Goal: Task Accomplishment & Management: Use online tool/utility

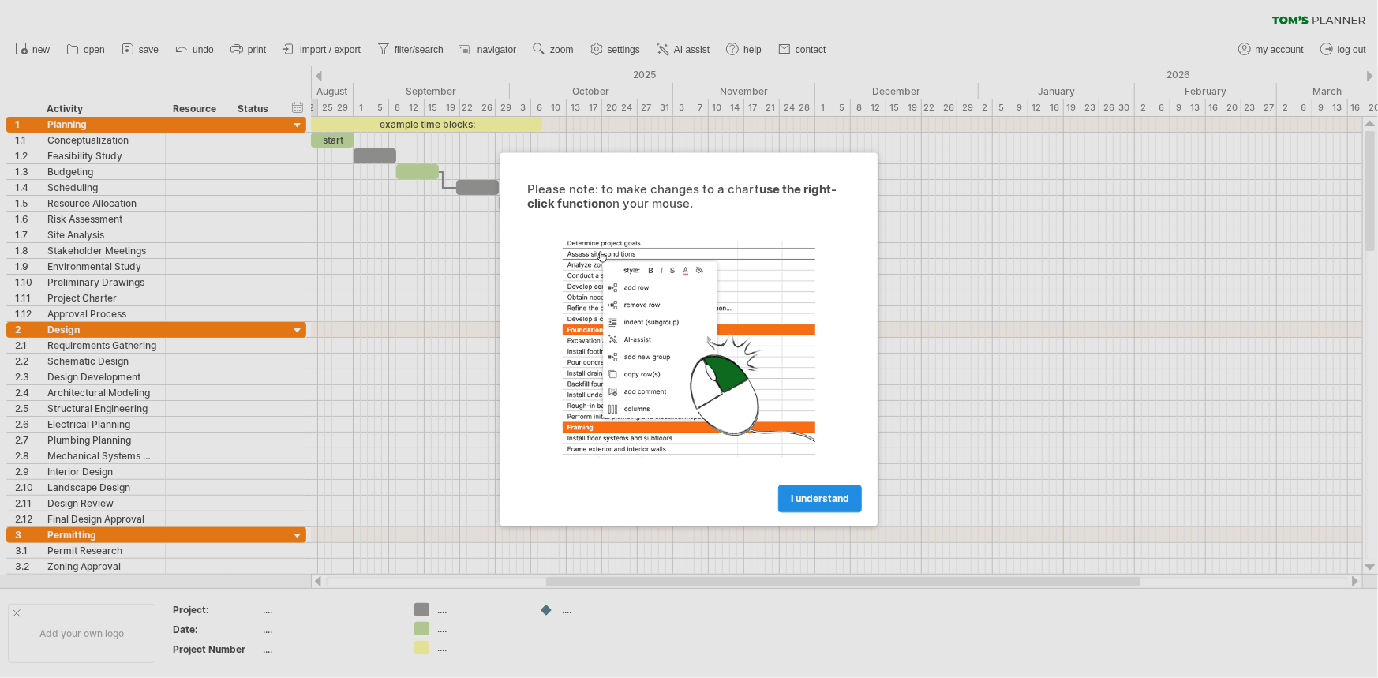
click at [807, 503] on span "I understand" at bounding box center [820, 499] width 58 height 12
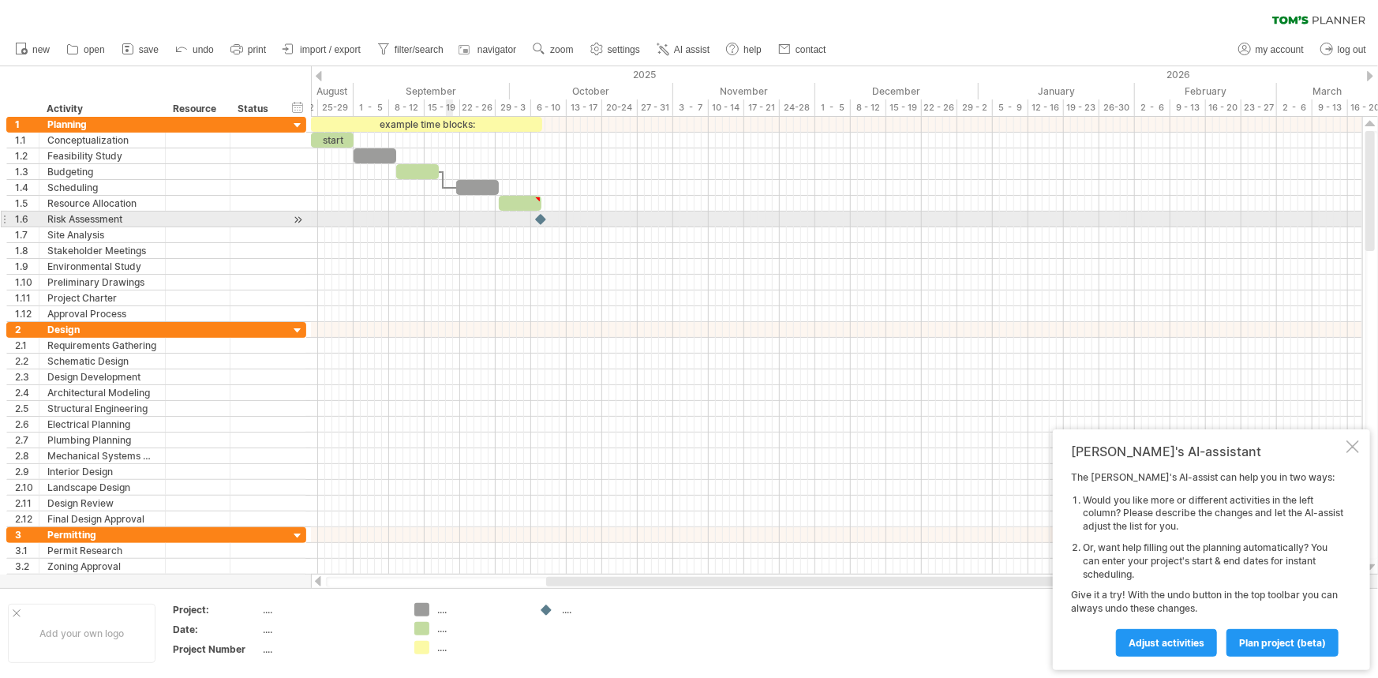
click at [446, 212] on div at bounding box center [837, 220] width 1052 height 16
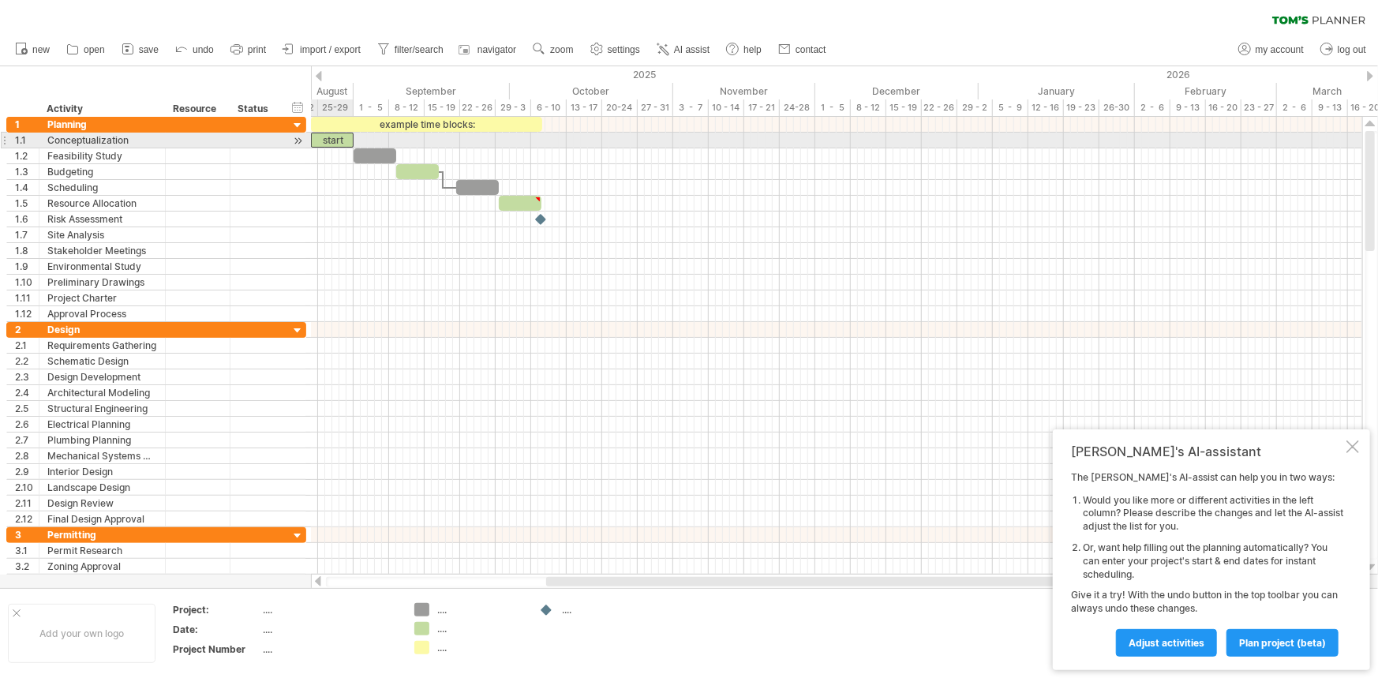
click at [330, 140] on div "start" at bounding box center [332, 140] width 43 height 15
click at [268, 144] on div at bounding box center [255, 140] width 35 height 15
click at [18, 617] on div at bounding box center [17, 613] width 8 height 8
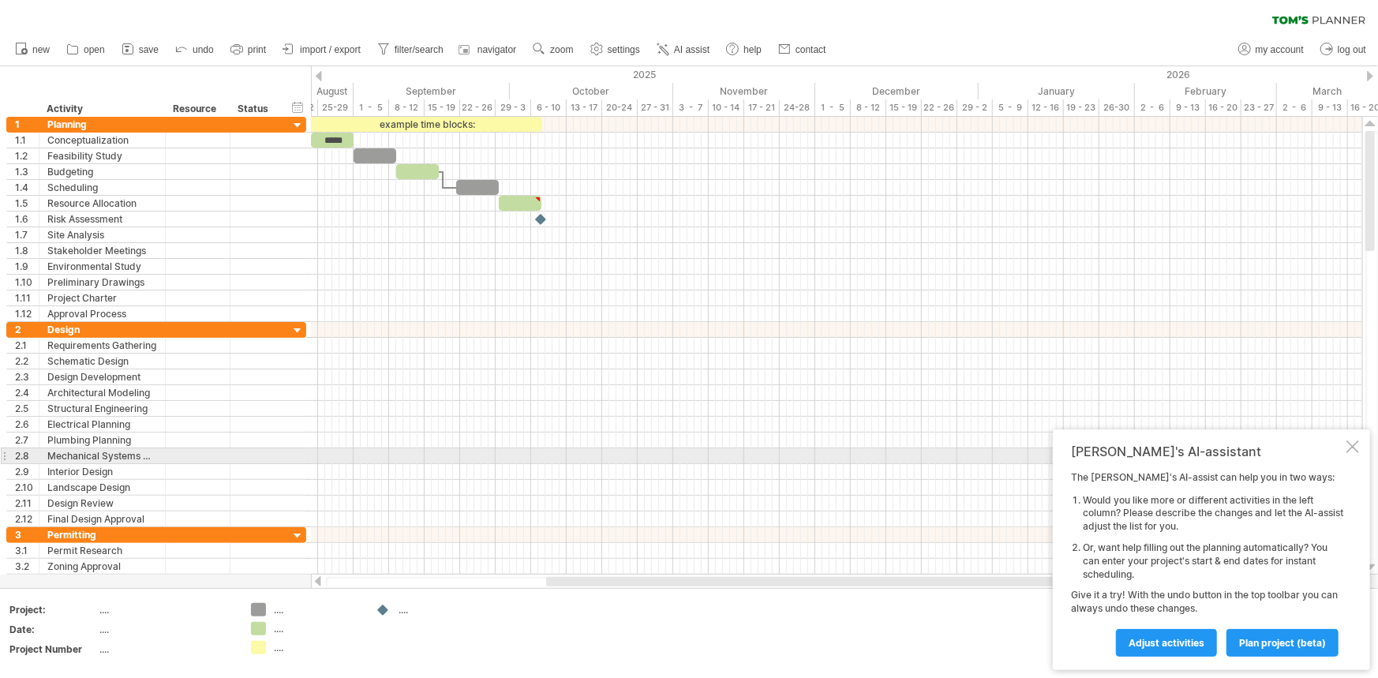
click at [1356, 449] on div at bounding box center [1353, 447] width 13 height 13
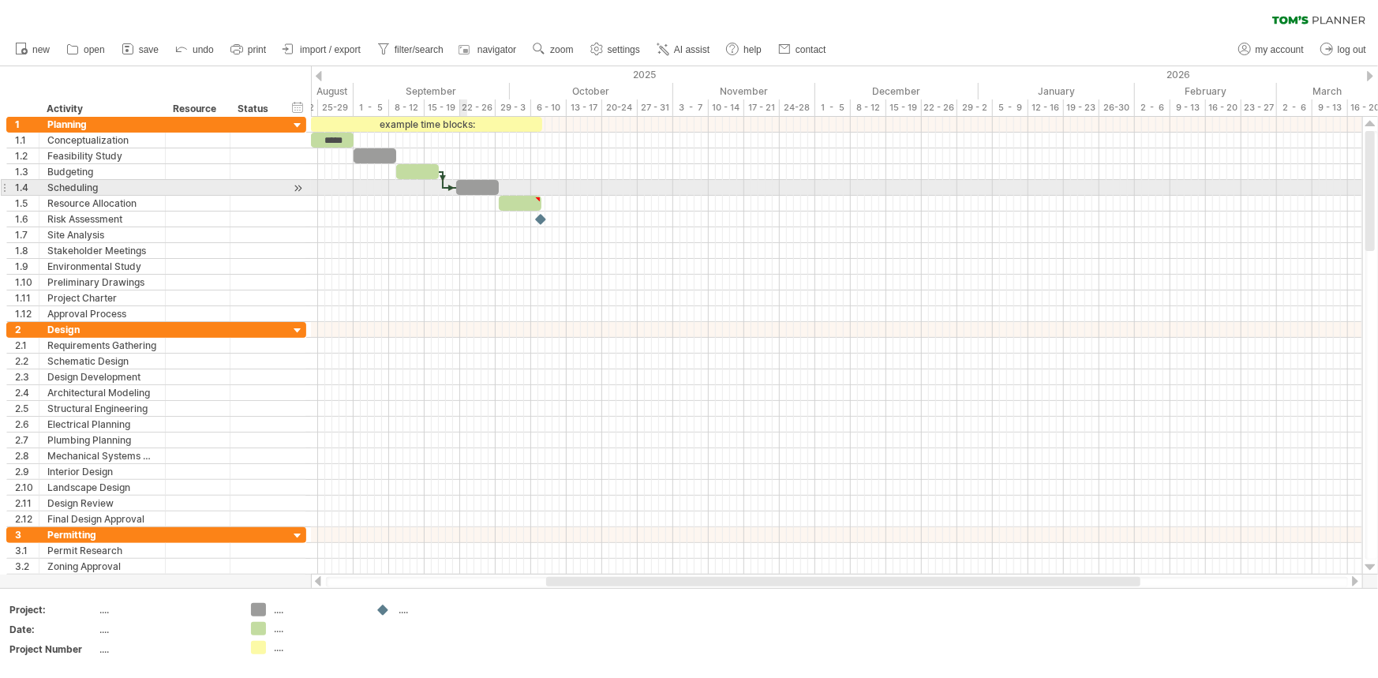
click at [465, 184] on div at bounding box center [477, 187] width 43 height 15
click at [443, 181] on div at bounding box center [443, 179] width 5 height 17
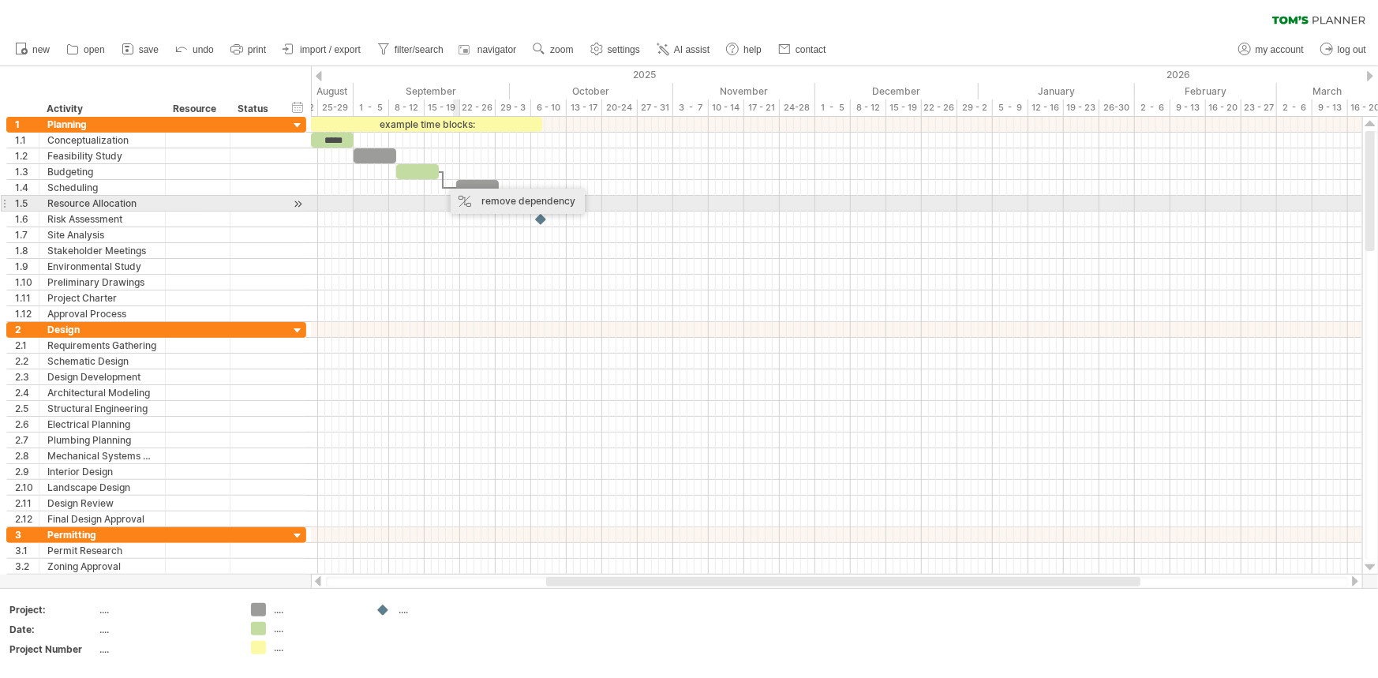
click at [466, 199] on div "remove dependency" at bounding box center [518, 201] width 134 height 25
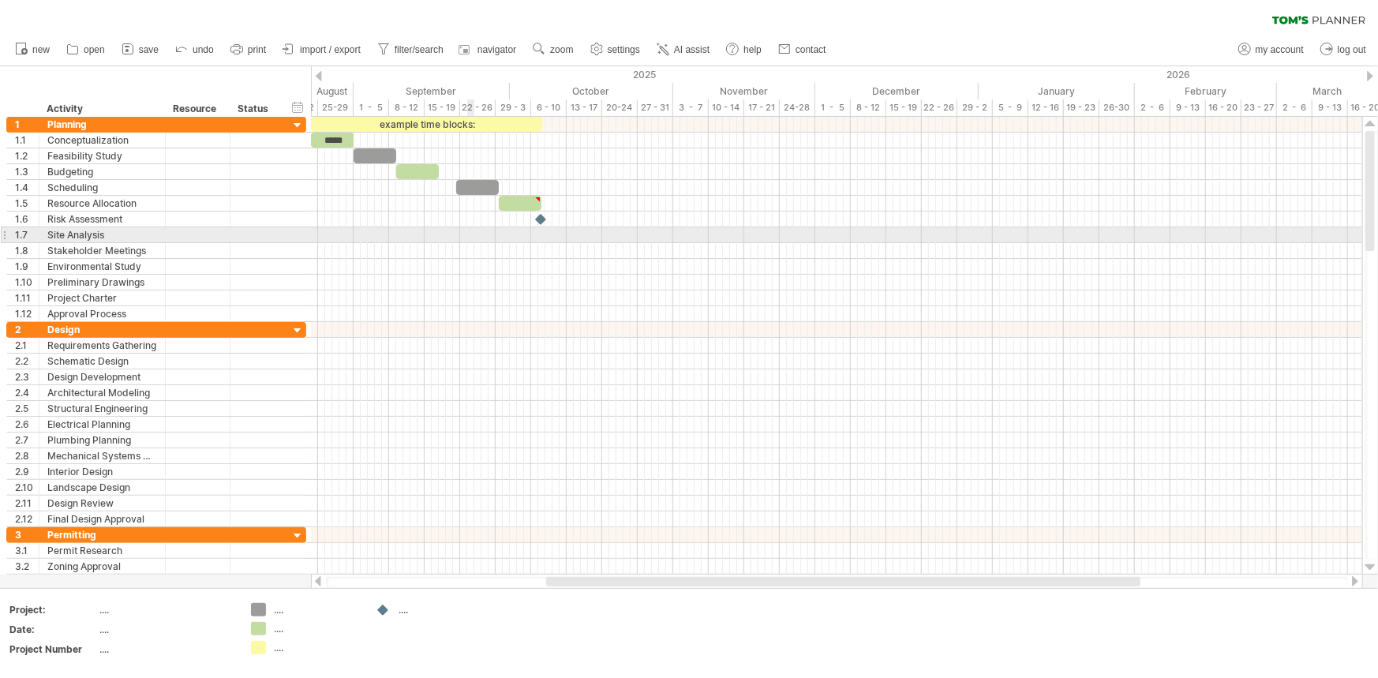
click at [467, 239] on div at bounding box center [837, 235] width 1052 height 16
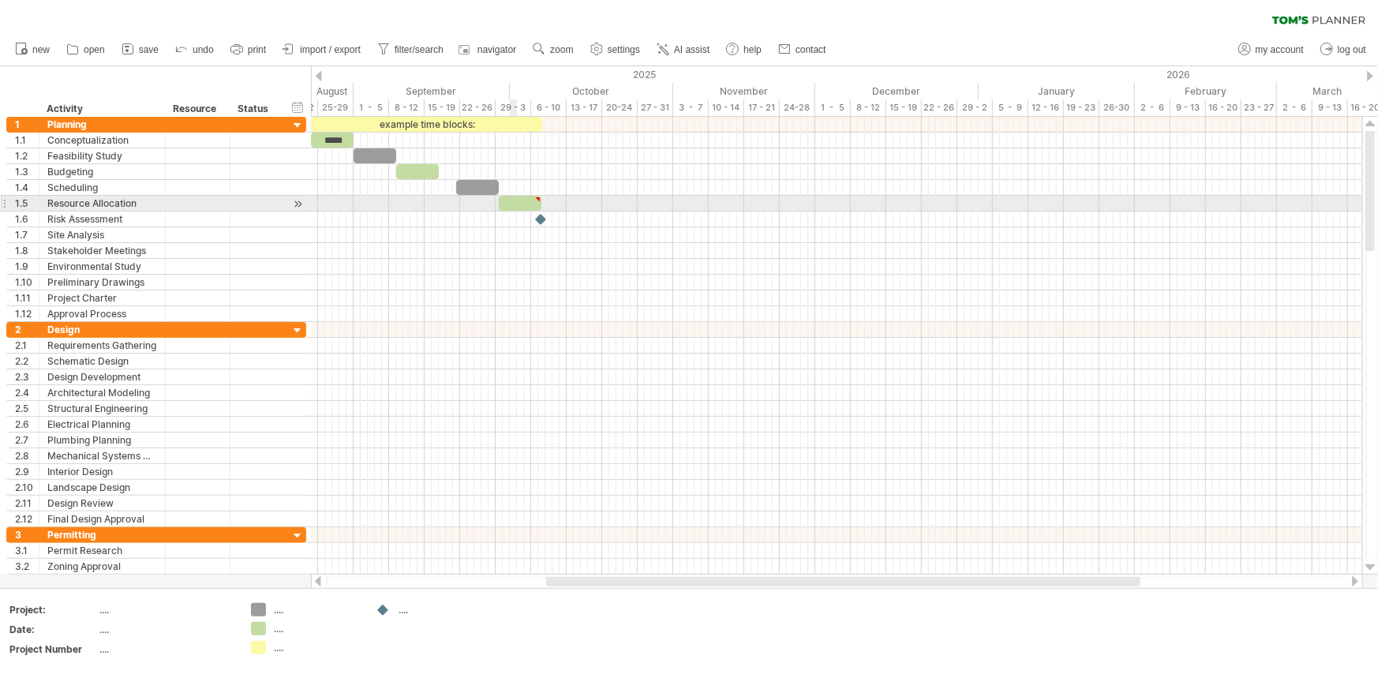
click at [512, 203] on div at bounding box center [520, 203] width 43 height 15
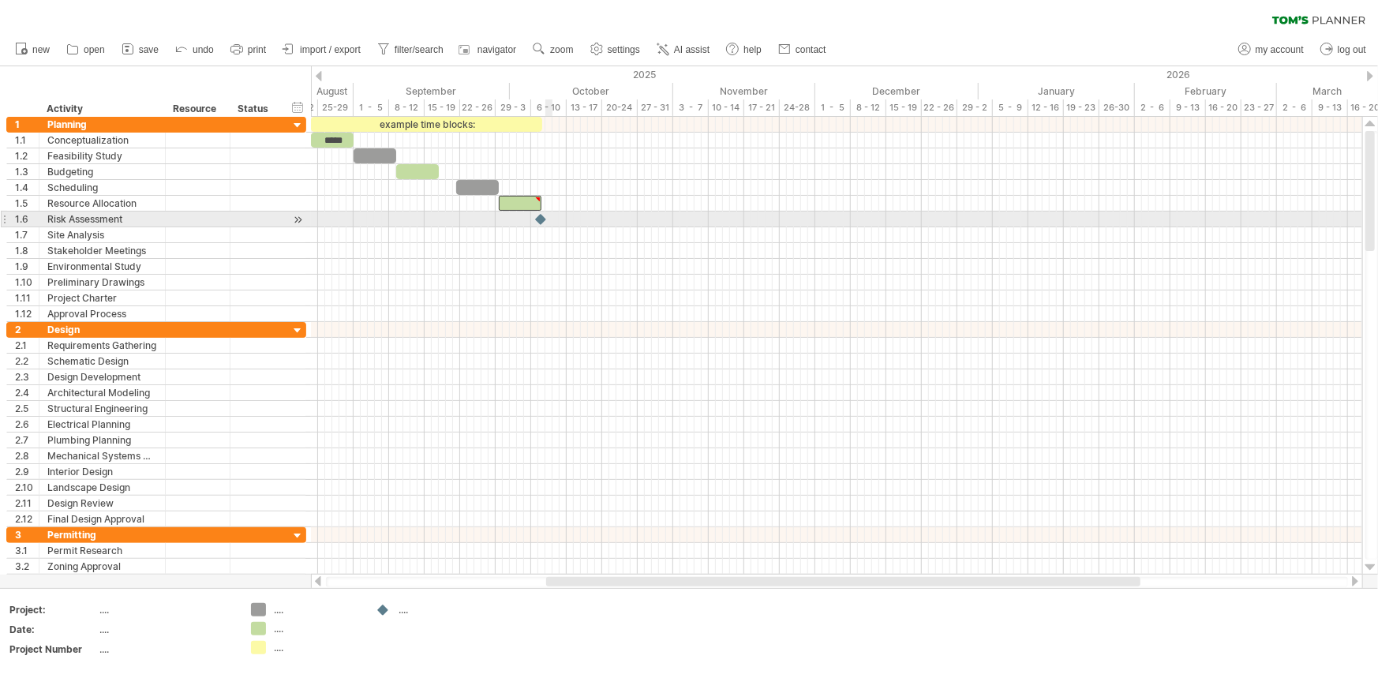
click at [548, 215] on div at bounding box center [542, 219] width 16 height 15
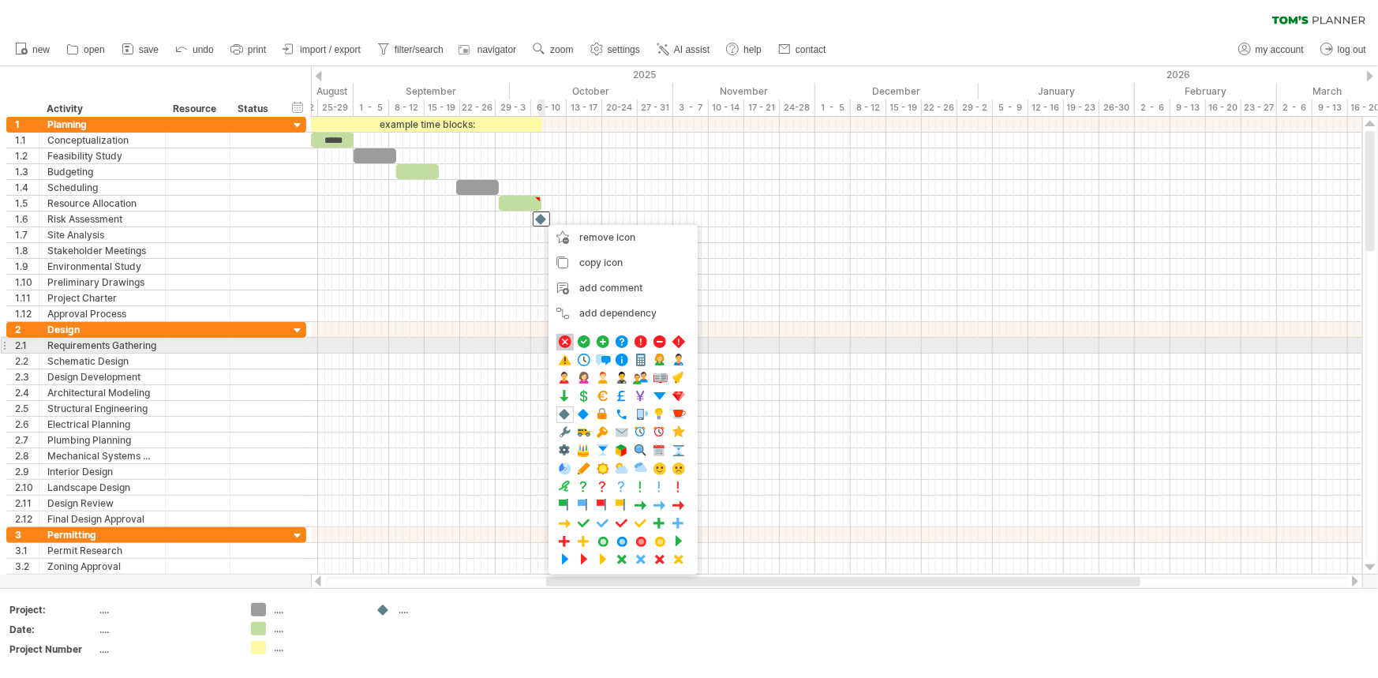
click at [571, 339] on span at bounding box center [565, 342] width 16 height 15
click at [591, 345] on span at bounding box center [586, 344] width 16 height 15
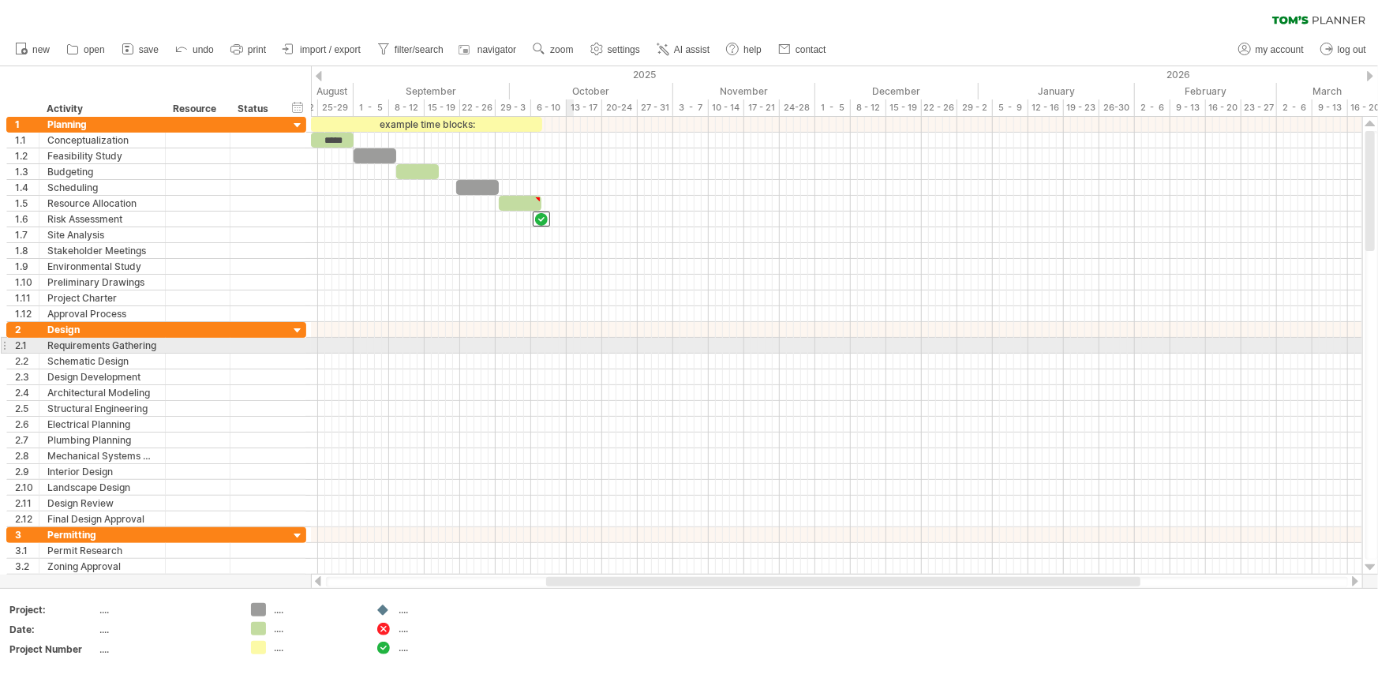
click at [572, 343] on div at bounding box center [837, 346] width 1052 height 16
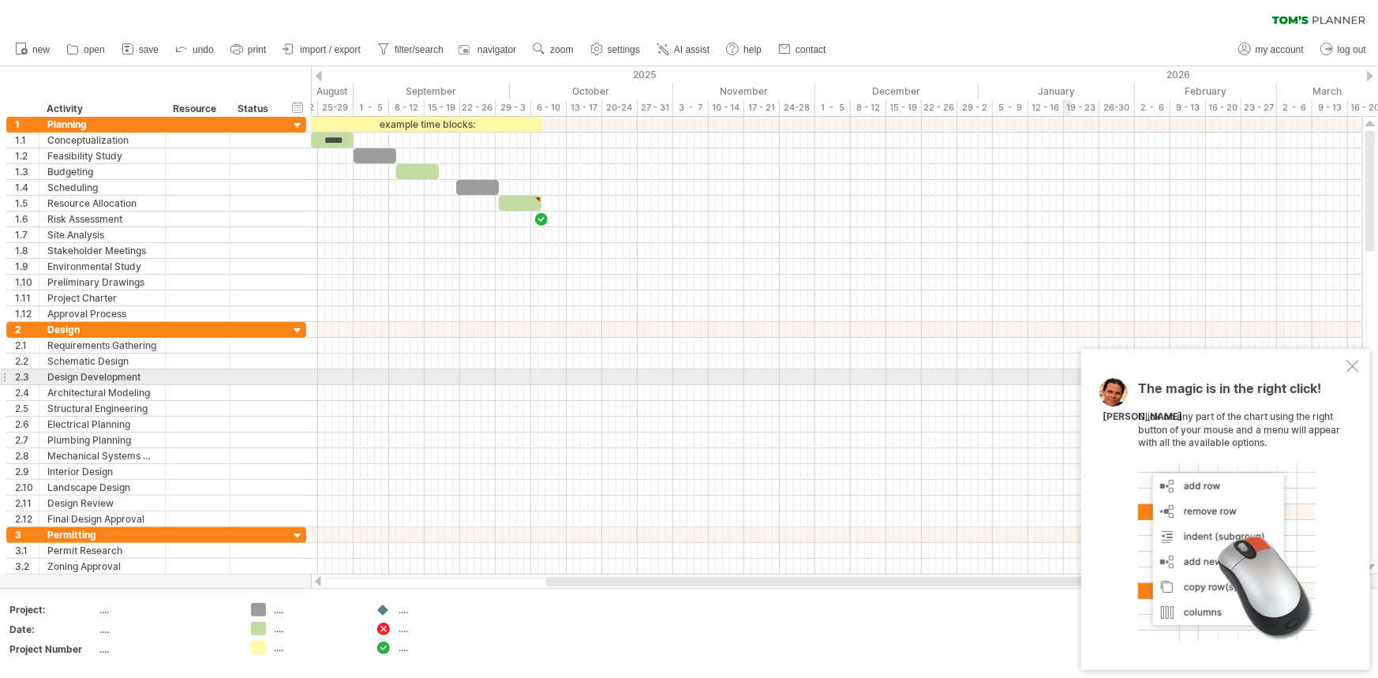
click at [1355, 373] on div at bounding box center [1353, 366] width 13 height 13
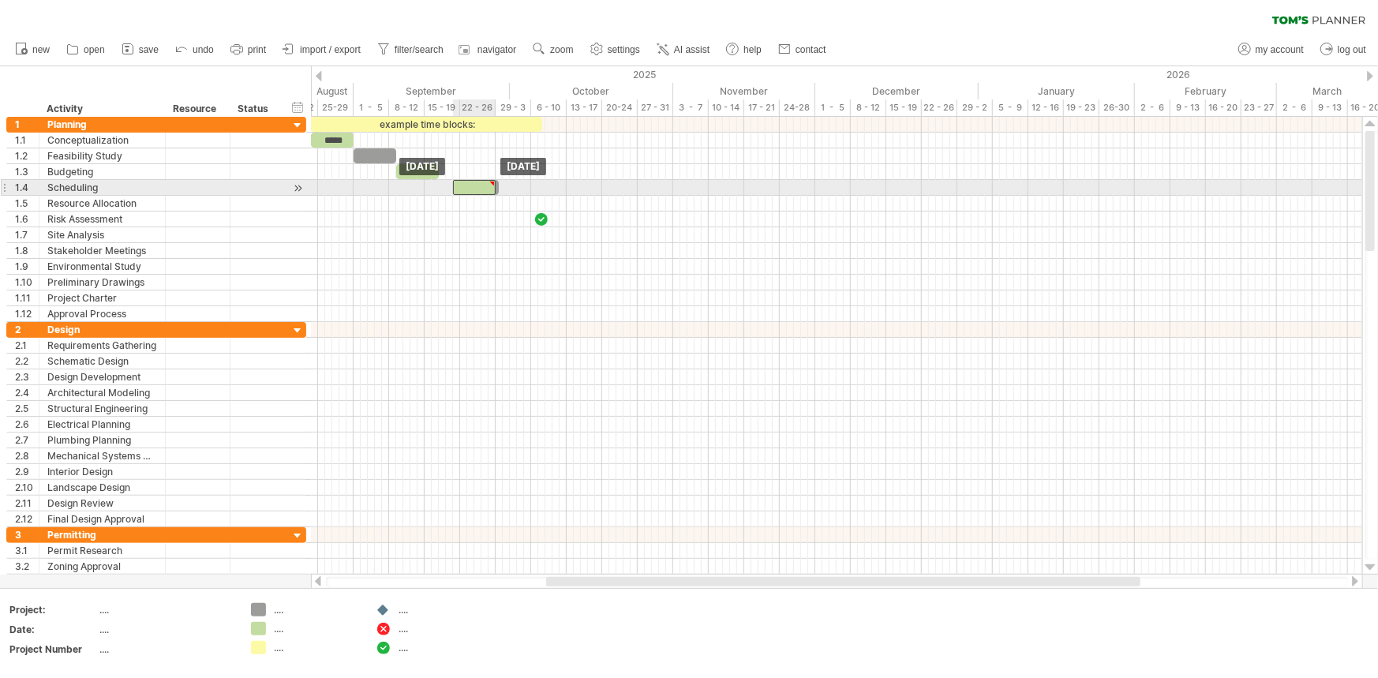
drag, startPoint x: 521, startPoint y: 205, endPoint x: 476, endPoint y: 184, distance: 49.8
drag, startPoint x: 476, startPoint y: 184, endPoint x: 551, endPoint y: 193, distance: 75.6
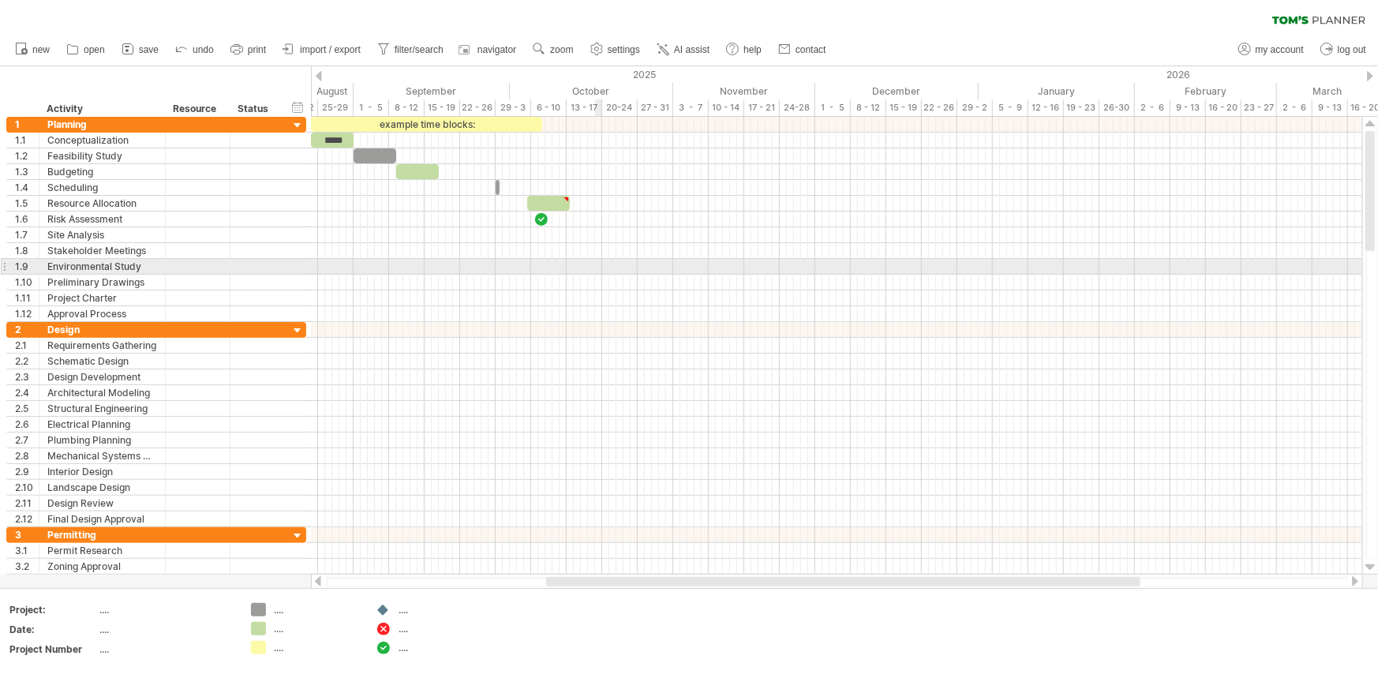
drag, startPoint x: 600, startPoint y: 266, endPoint x: 553, endPoint y: 263, distance: 47.5
click at [600, 267] on div at bounding box center [837, 267] width 1052 height 16
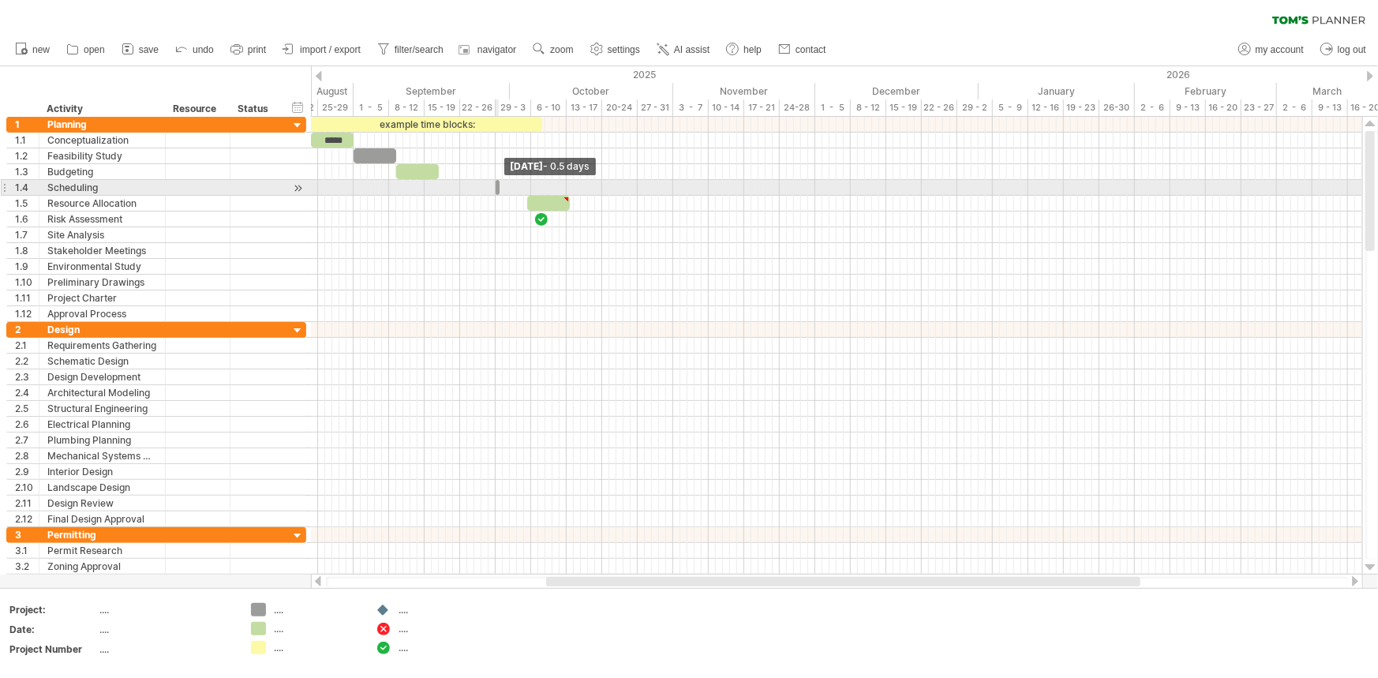
click at [501, 186] on span at bounding box center [500, 187] width 6 height 15
click at [503, 186] on div at bounding box center [837, 188] width 1052 height 16
drag, startPoint x: 498, startPoint y: 186, endPoint x: 522, endPoint y: 246, distance: 63.8
click at [545, 188] on span at bounding box center [545, 187] width 6 height 15
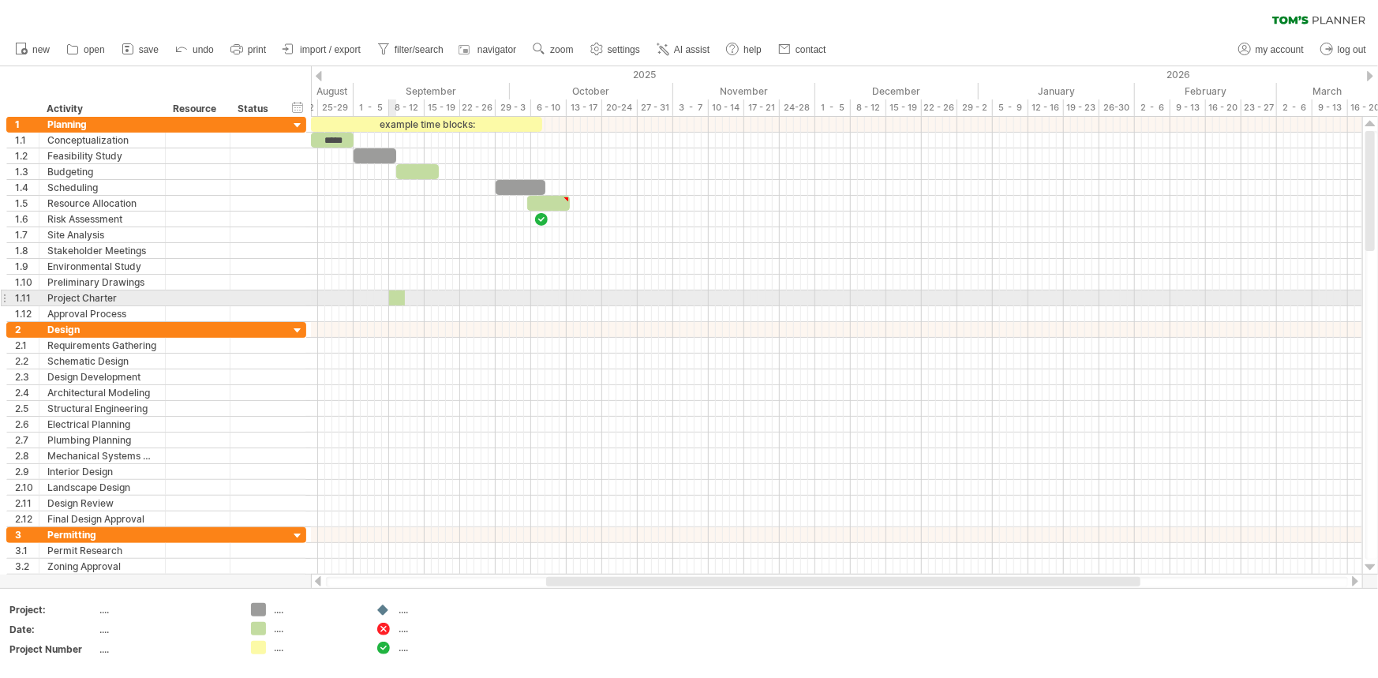
drag, startPoint x: 254, startPoint y: 625, endPoint x: 394, endPoint y: 281, distance: 371.5
click at [394, 281] on div "Trying to reach [DOMAIN_NAME] Connected again... 0% clear filter new 1" at bounding box center [689, 339] width 1378 height 678
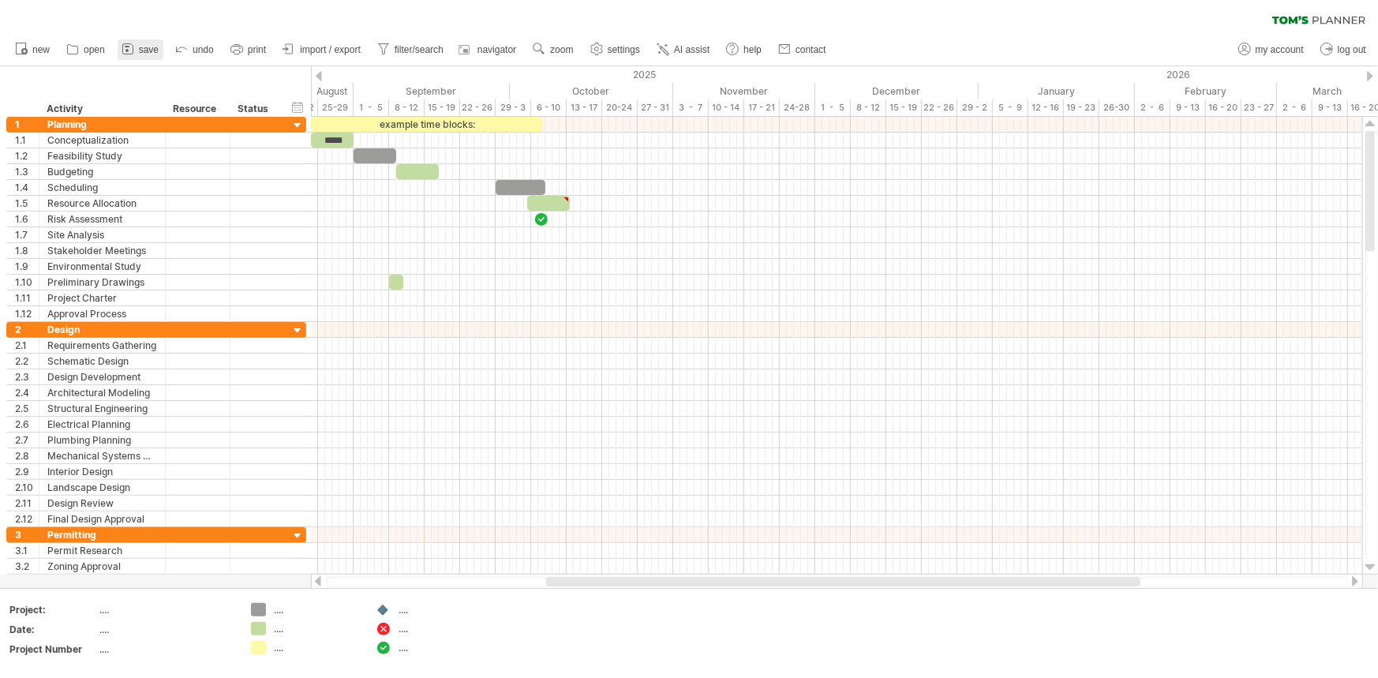
click at [148, 51] on span "save" at bounding box center [149, 49] width 20 height 11
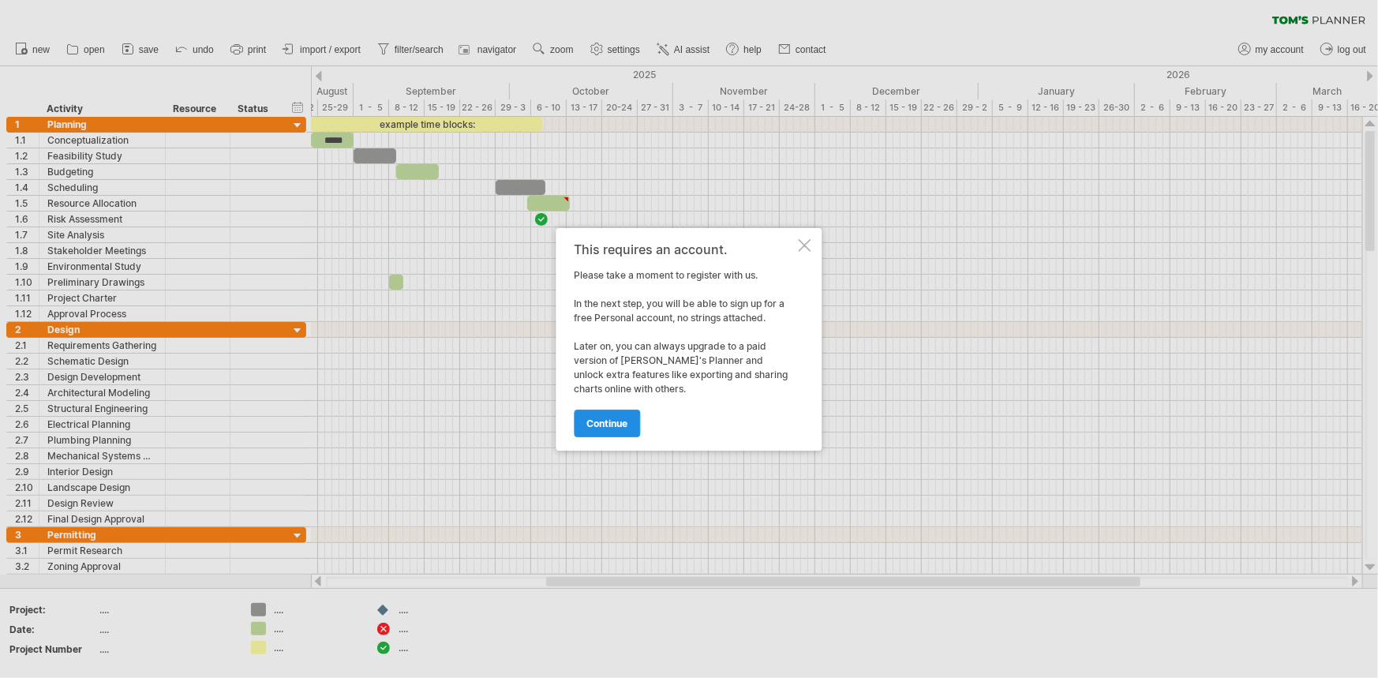
click at [607, 416] on link "continue" at bounding box center [608, 424] width 66 height 28
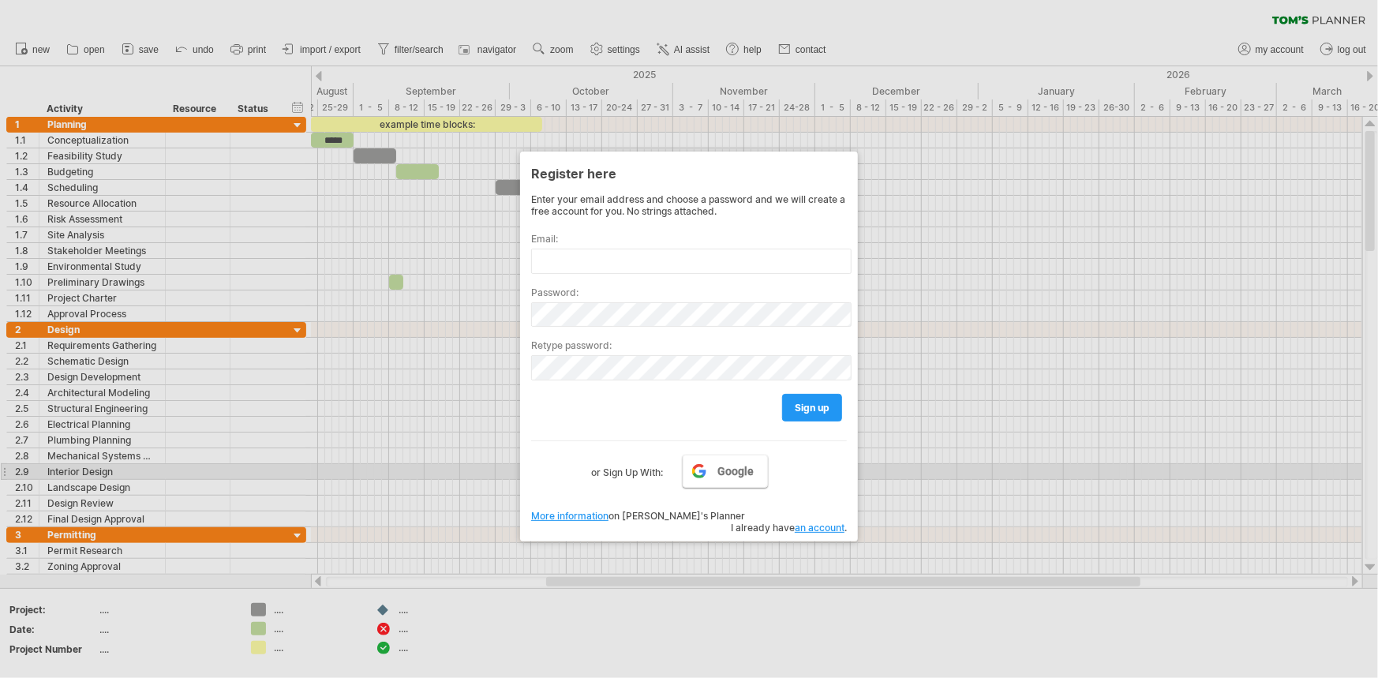
click at [750, 475] on link "Google" at bounding box center [725, 471] width 85 height 33
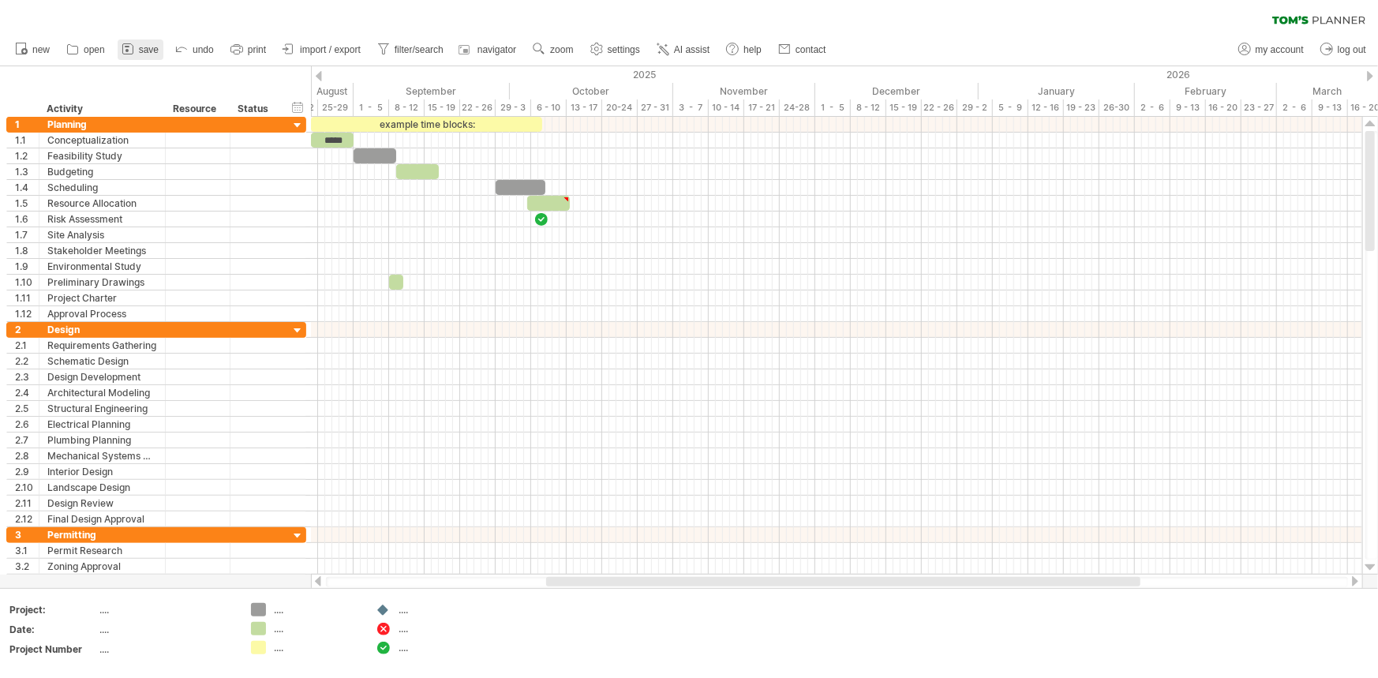
click at [146, 52] on span "save" at bounding box center [149, 49] width 20 height 11
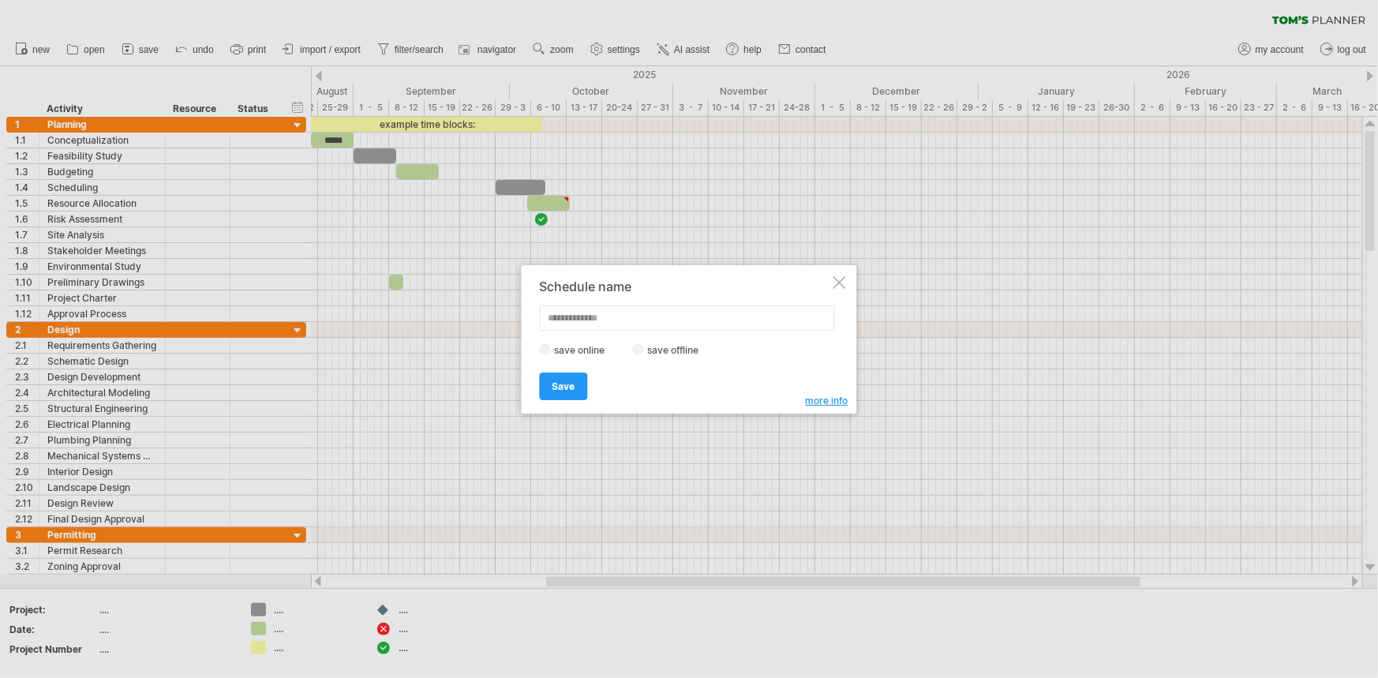
click at [659, 351] on label "save offline" at bounding box center [678, 350] width 69 height 12
click at [561, 385] on span "Save" at bounding box center [564, 387] width 23 height 12
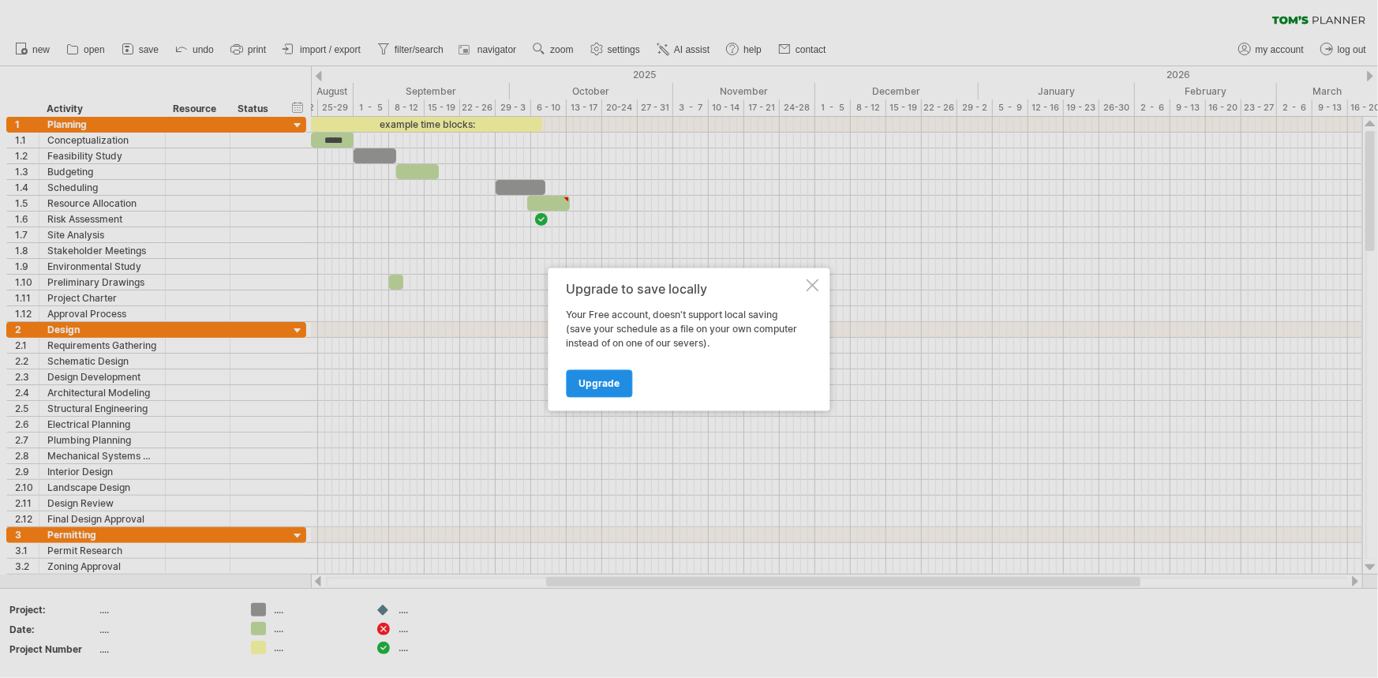
click at [615, 381] on span "Upgrade" at bounding box center [599, 383] width 41 height 12
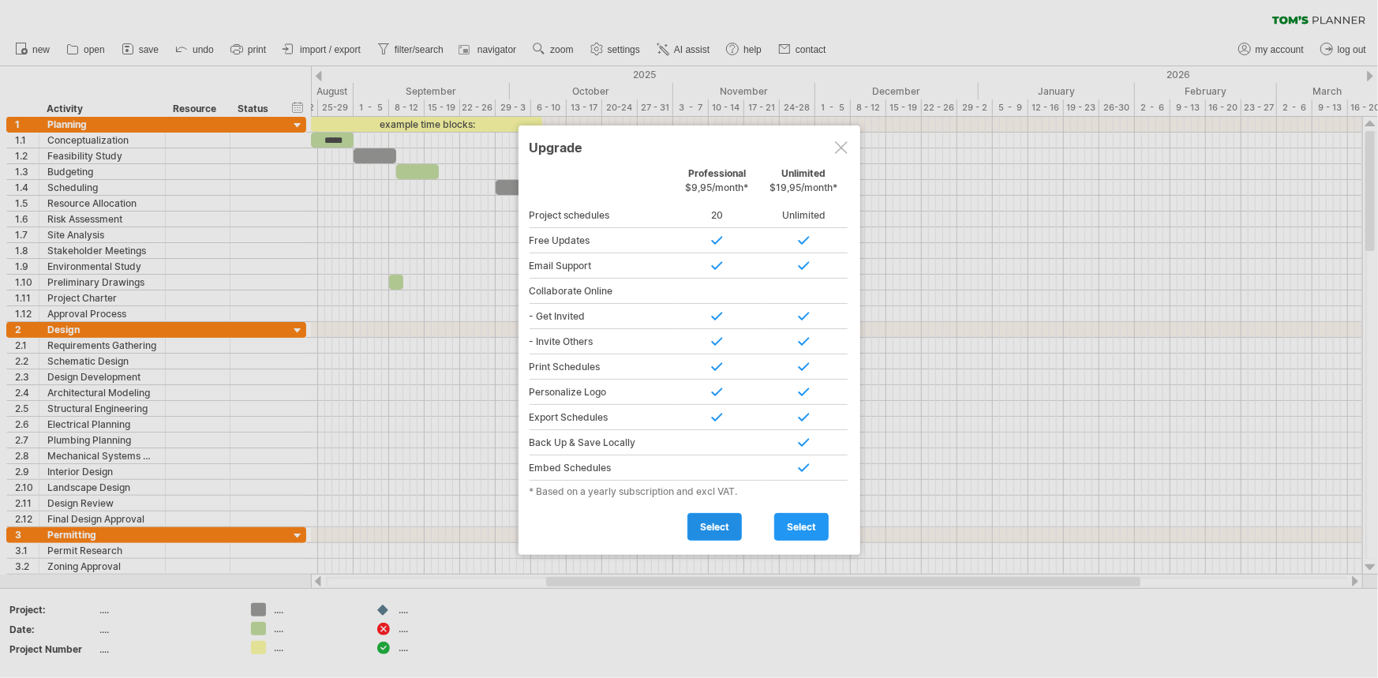
click at [726, 523] on span "select" at bounding box center [714, 527] width 29 height 12
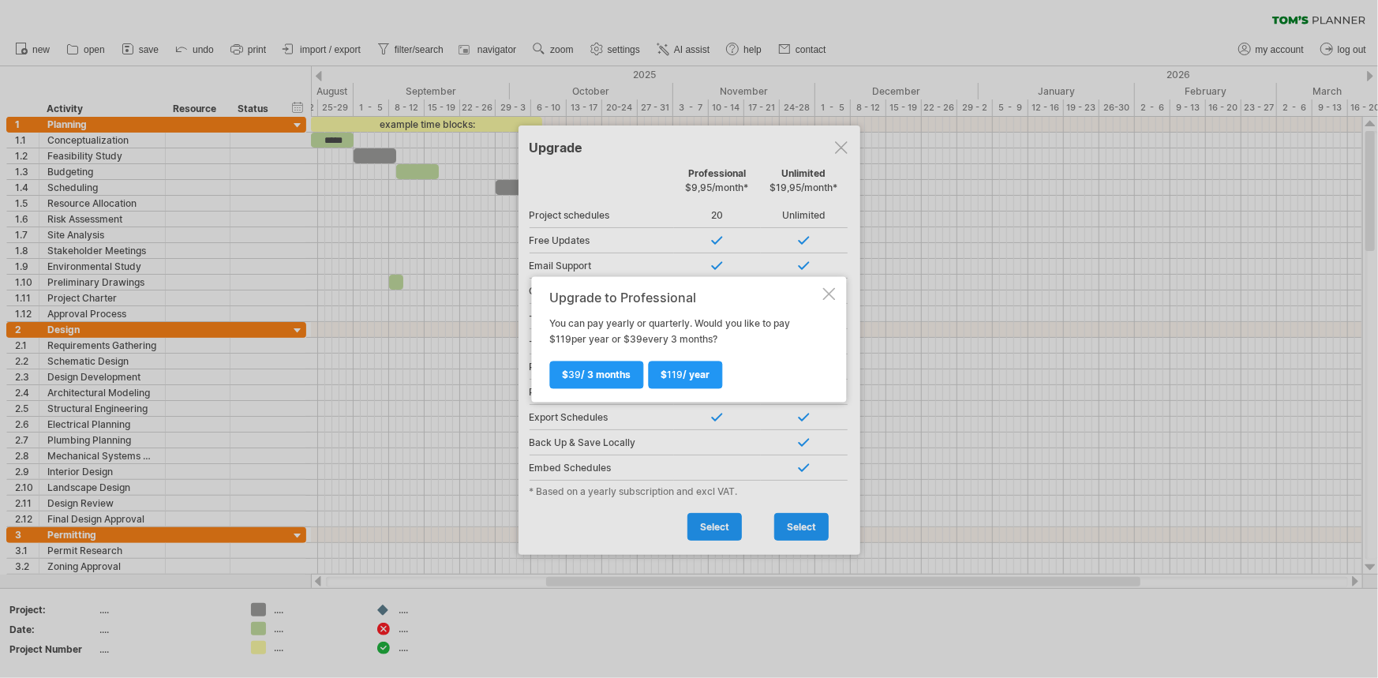
click at [826, 297] on div at bounding box center [829, 293] width 13 height 13
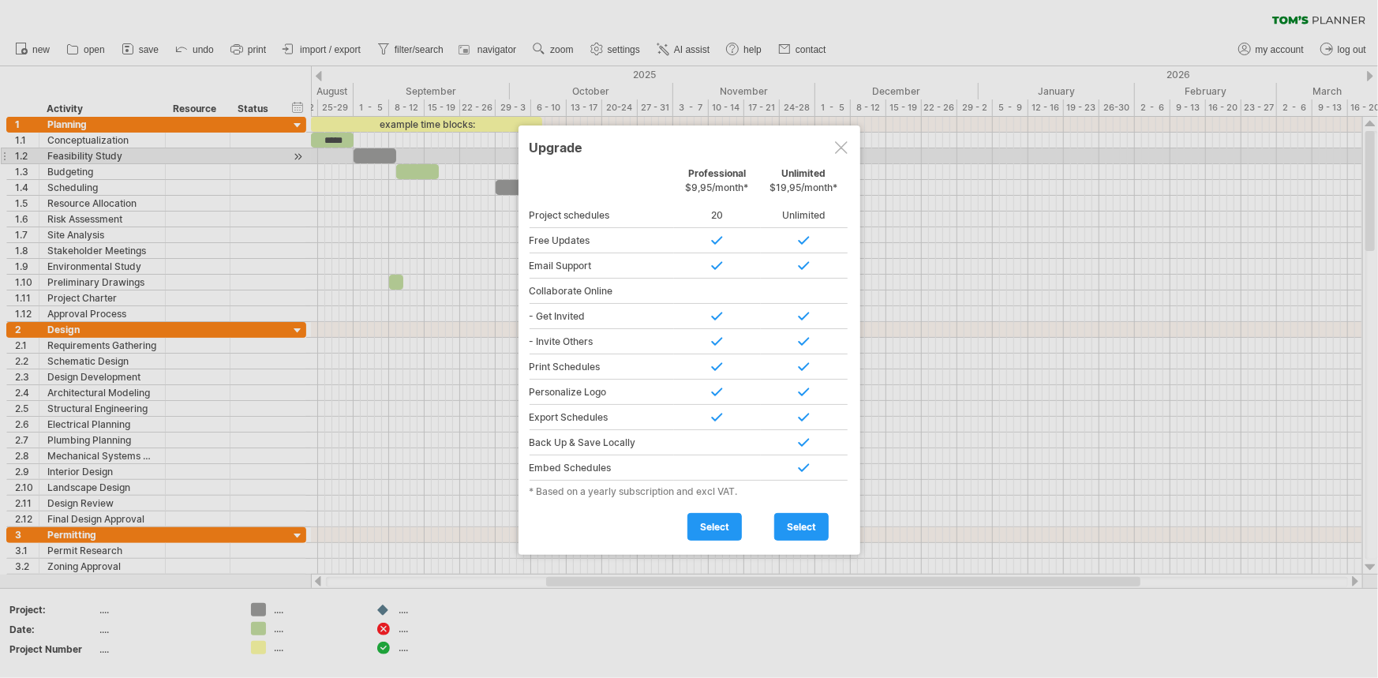
click at [846, 151] on div at bounding box center [841, 147] width 13 height 13
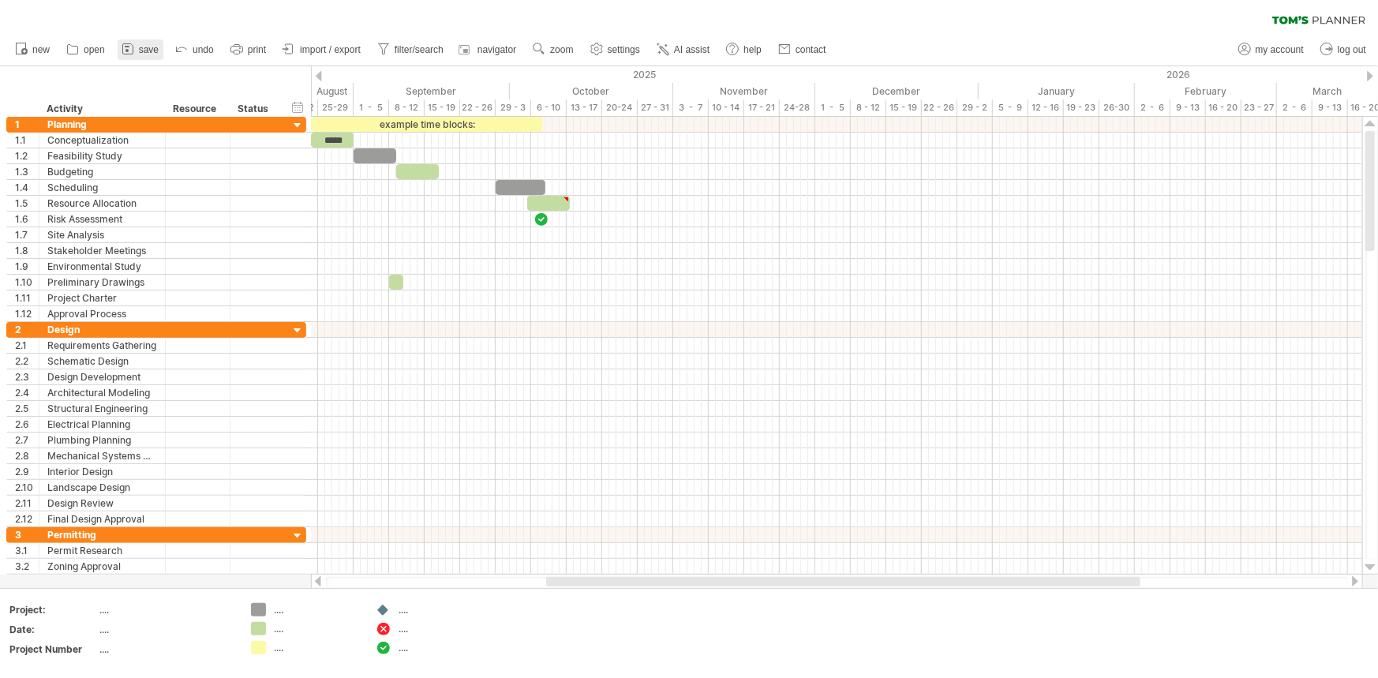
click at [146, 44] on span "save" at bounding box center [149, 49] width 20 height 11
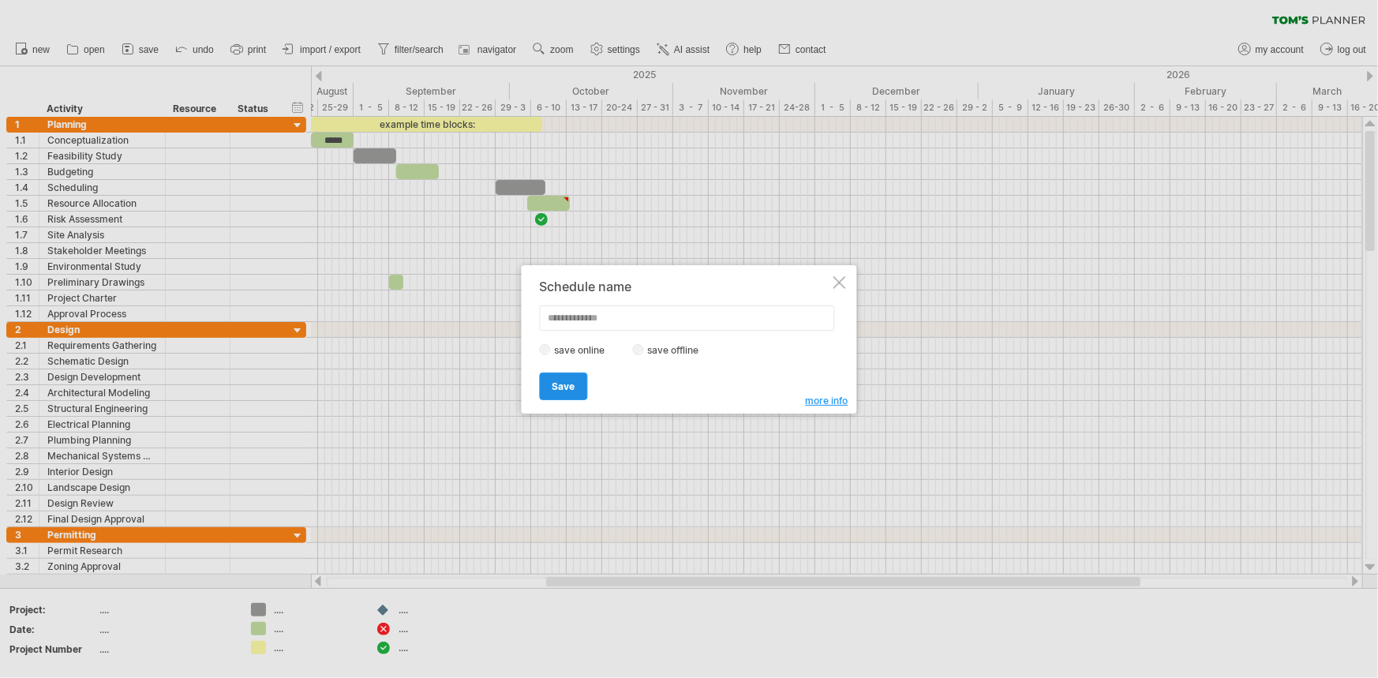
click at [569, 384] on span "Save" at bounding box center [564, 387] width 23 height 12
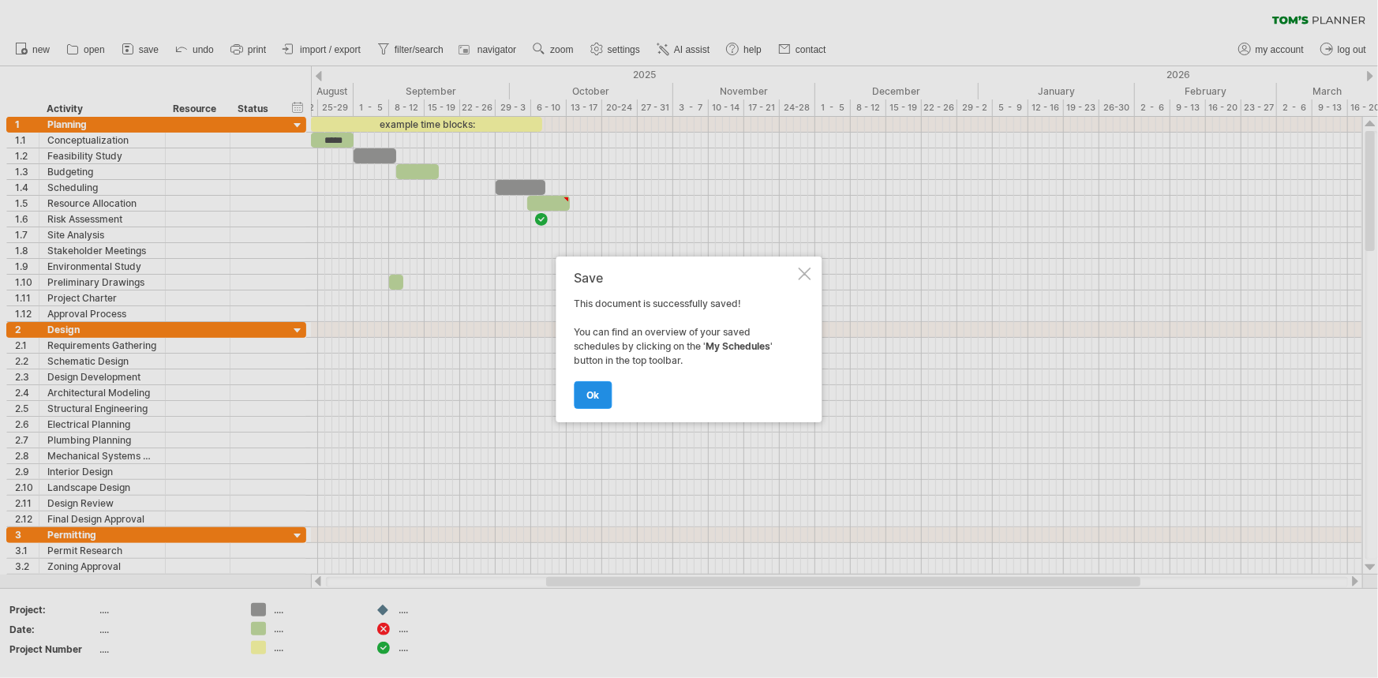
click at [599, 392] on span "ok" at bounding box center [593, 395] width 13 height 12
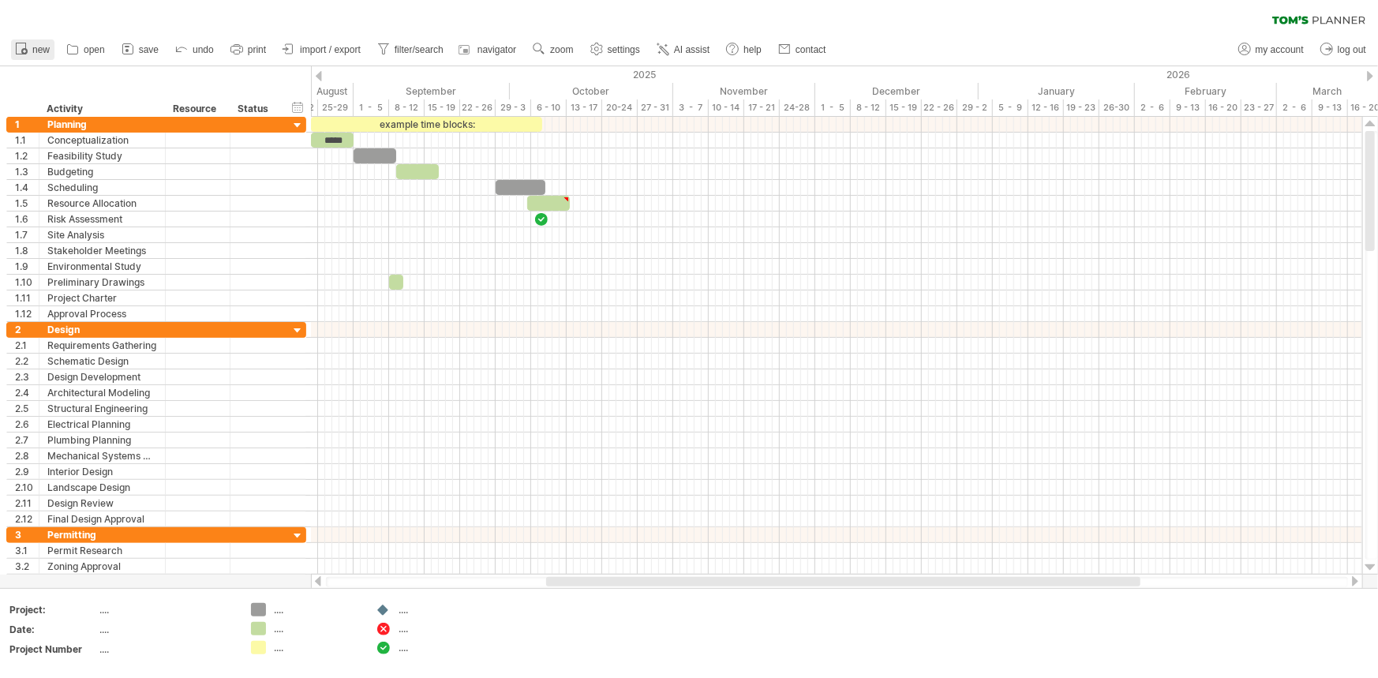
click at [43, 48] on span "new" at bounding box center [40, 49] width 17 height 11
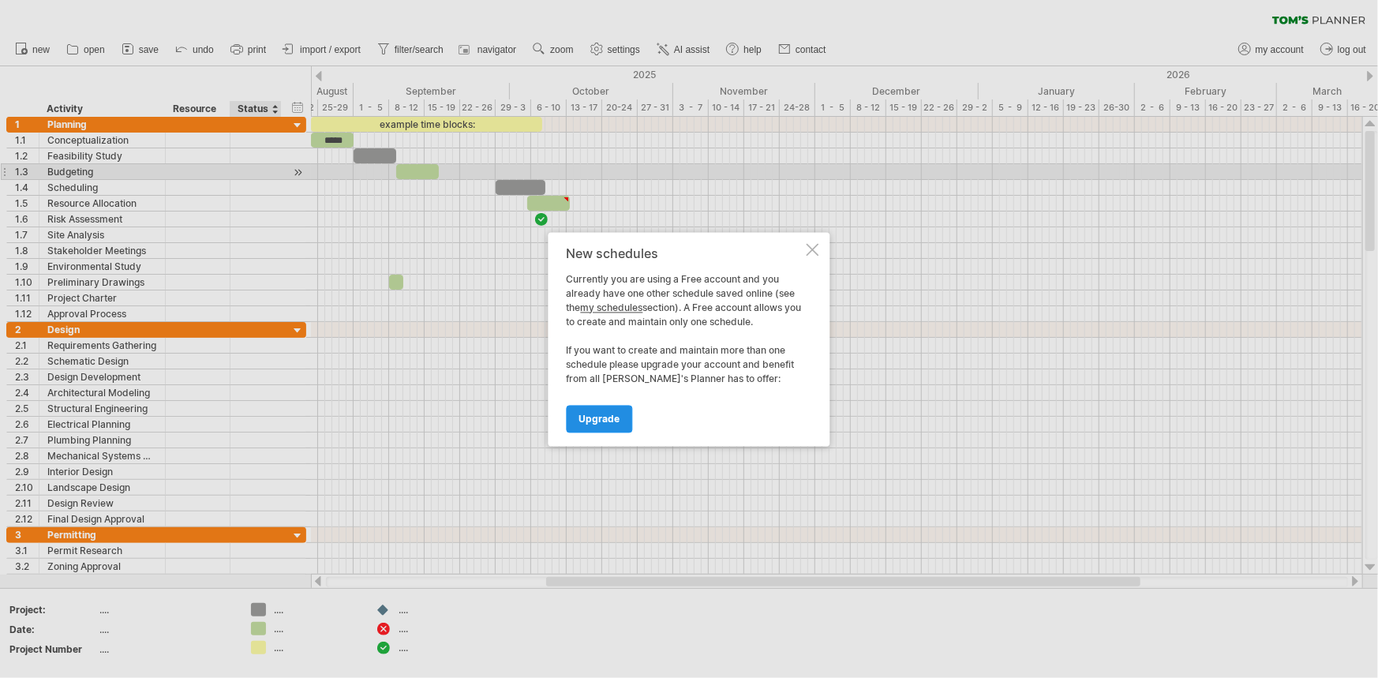
click at [605, 418] on span "Upgrade" at bounding box center [599, 419] width 41 height 12
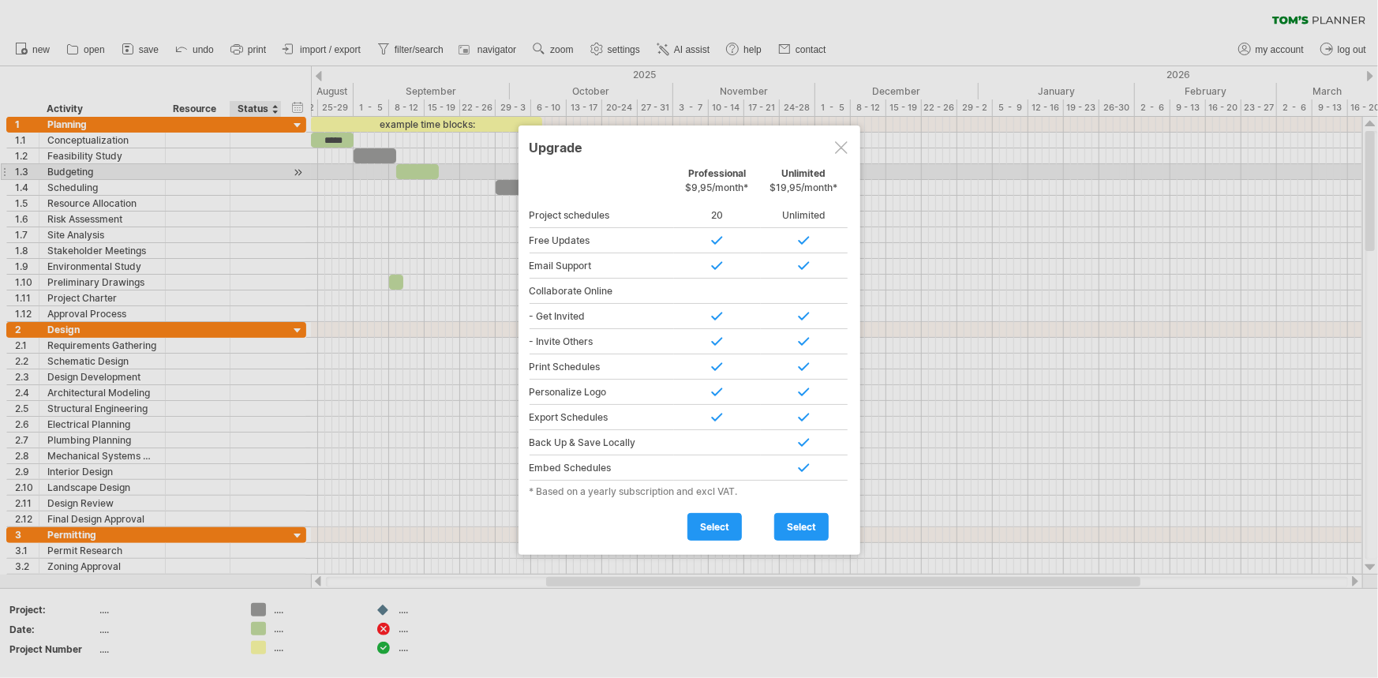
click at [839, 145] on div at bounding box center [841, 147] width 13 height 13
